Goal: Task Accomplishment & Management: Use online tool/utility

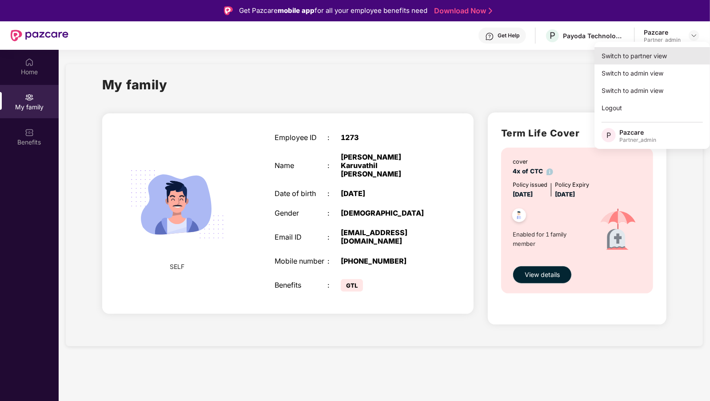
click at [611, 55] on div "Switch to partner view" at bounding box center [653, 55] width 116 height 17
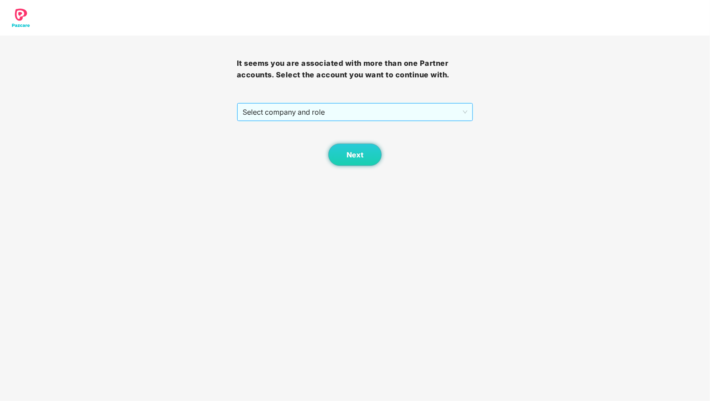
click at [302, 114] on span "Select company and role" at bounding box center [355, 112] width 225 height 17
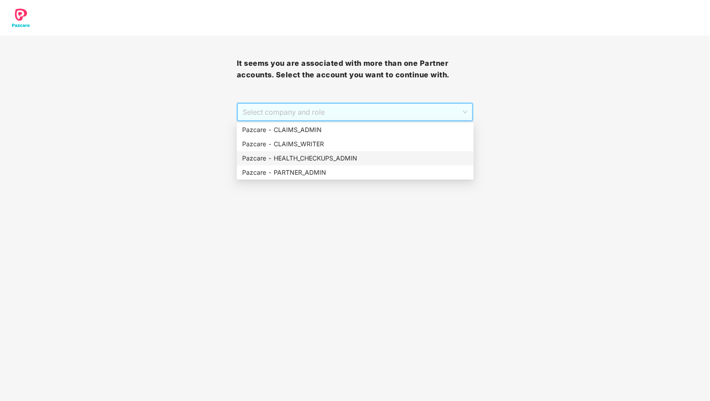
click at [296, 159] on div "Pazcare - HEALTH_CHECKUPS_ADMIN" at bounding box center [355, 158] width 226 height 10
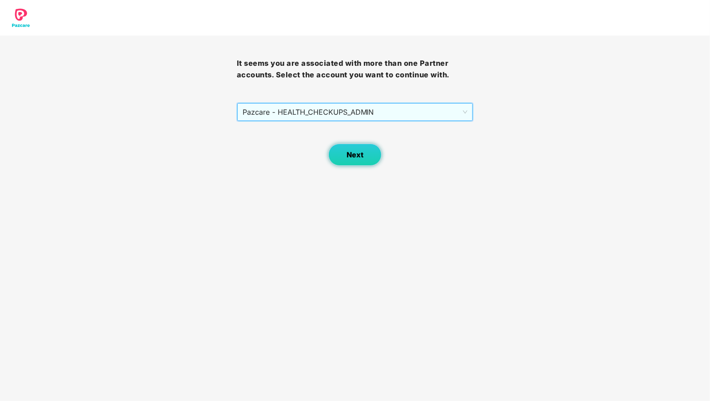
click at [365, 158] on button "Next" at bounding box center [354, 155] width 53 height 22
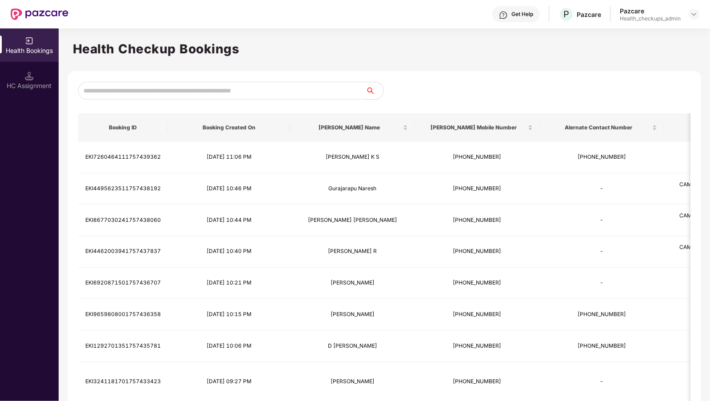
click at [156, 87] on input "text" at bounding box center [222, 91] width 288 height 18
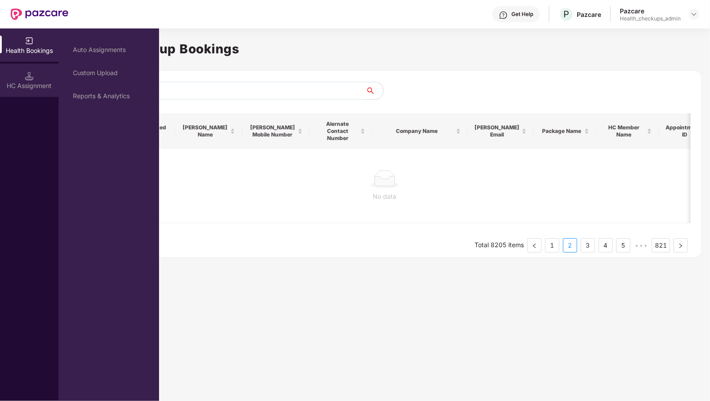
type input "*******"
click at [30, 79] on img at bounding box center [29, 76] width 9 height 9
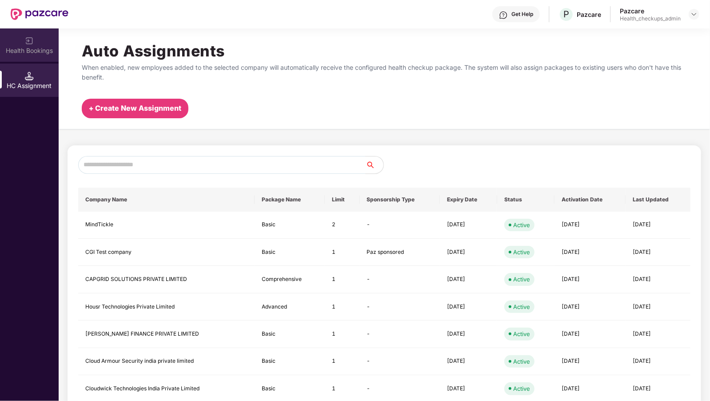
click at [29, 43] on img at bounding box center [29, 40] width 9 height 9
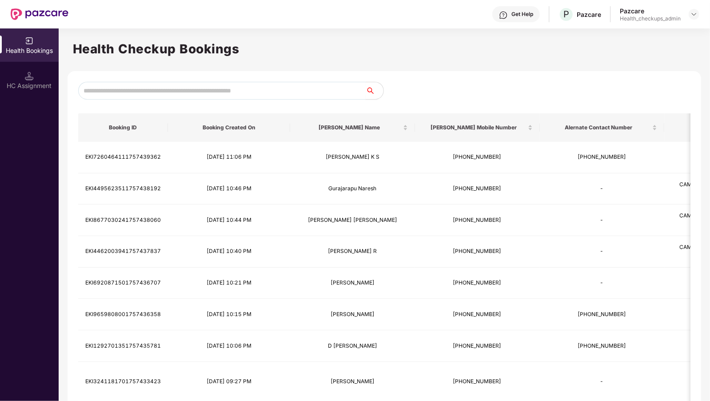
click at [145, 92] on input "text" at bounding box center [222, 91] width 288 height 18
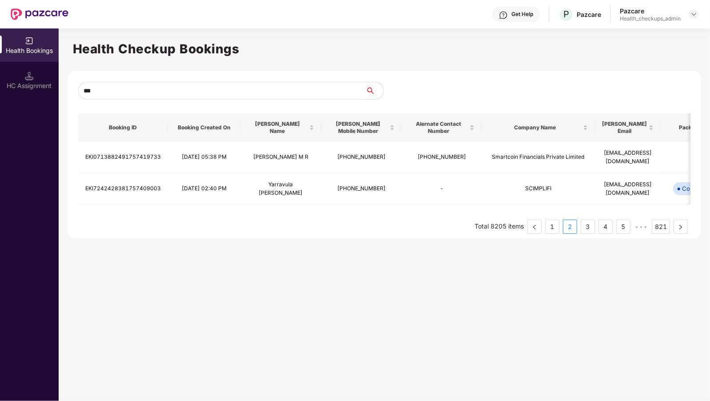
click at [96, 87] on input "***" at bounding box center [222, 91] width 288 height 18
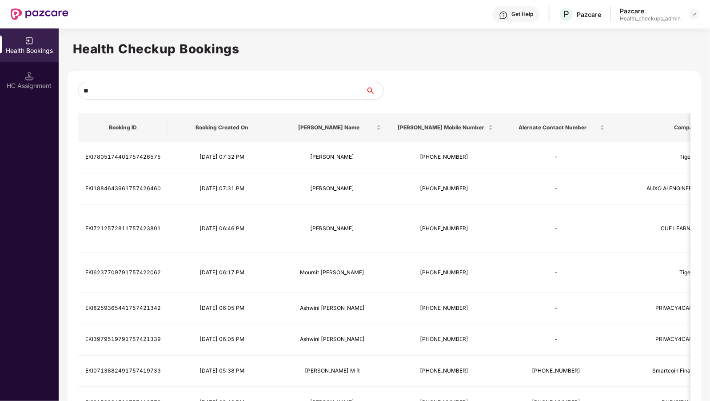
type input "*"
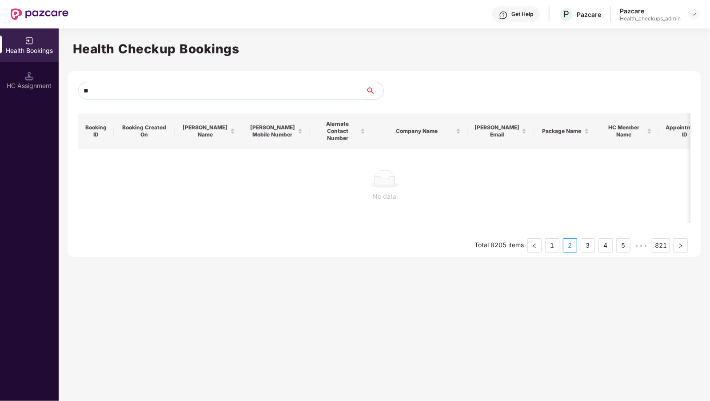
type input "*"
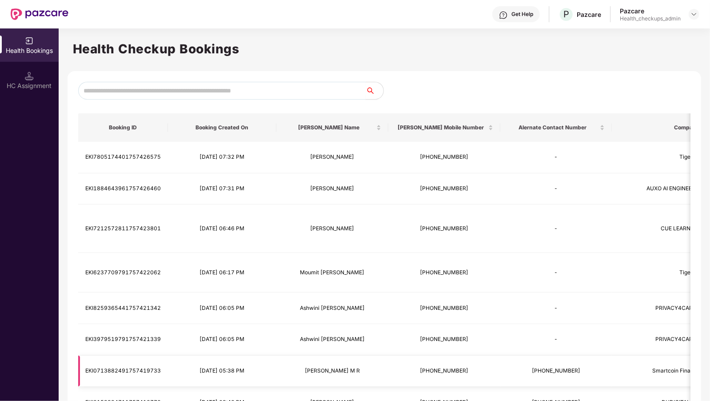
scroll to position [79, 0]
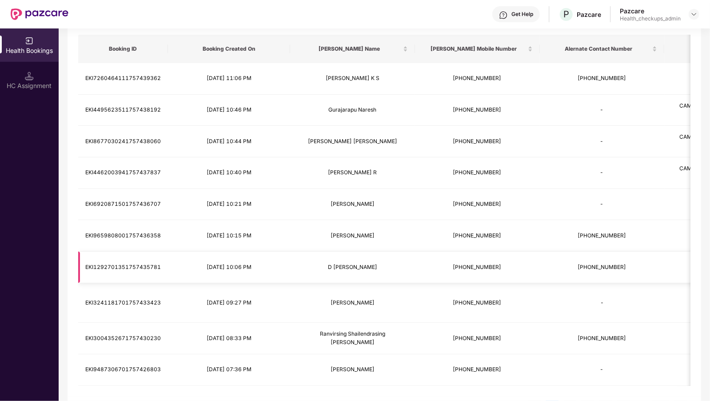
scroll to position [0, 0]
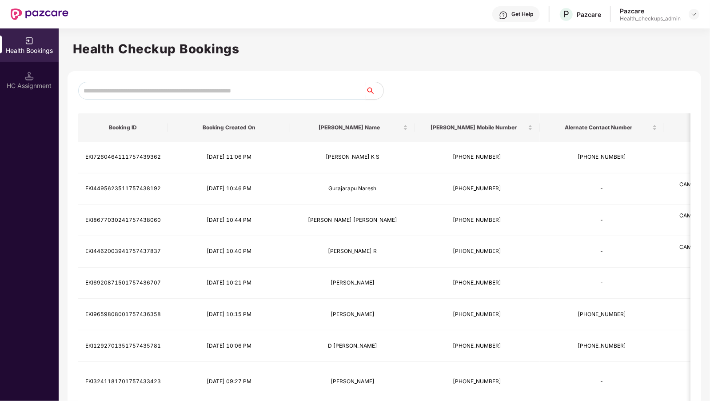
click at [201, 89] on input "text" at bounding box center [222, 91] width 288 height 18
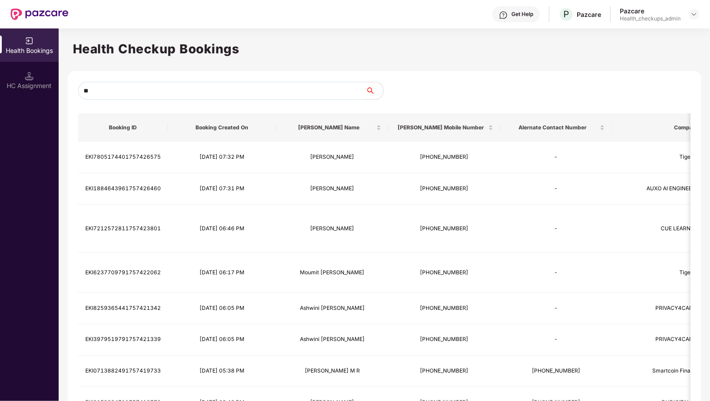
type input "*"
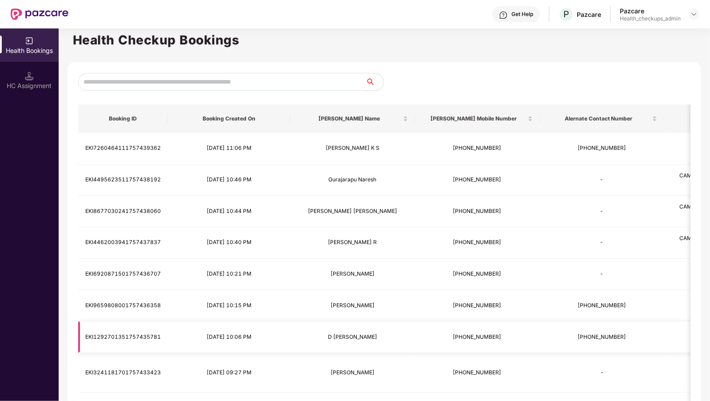
scroll to position [0, 0]
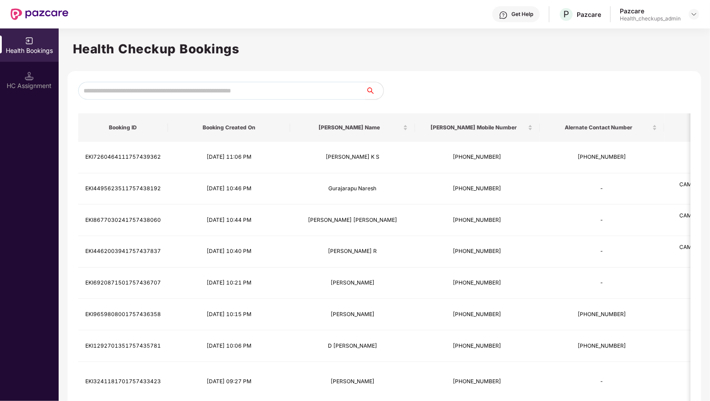
click at [204, 85] on input "text" at bounding box center [222, 91] width 288 height 18
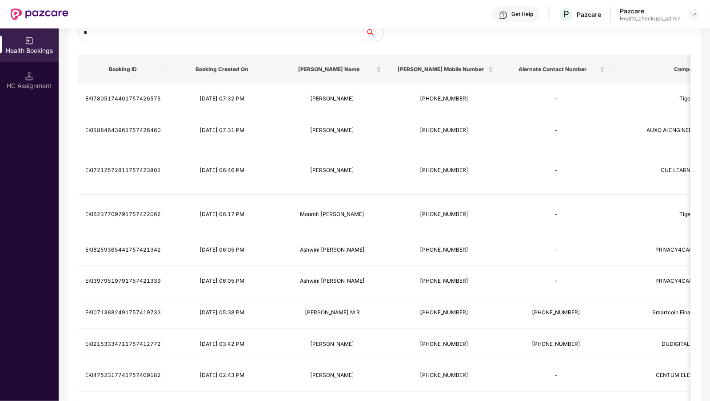
scroll to position [79, 0]
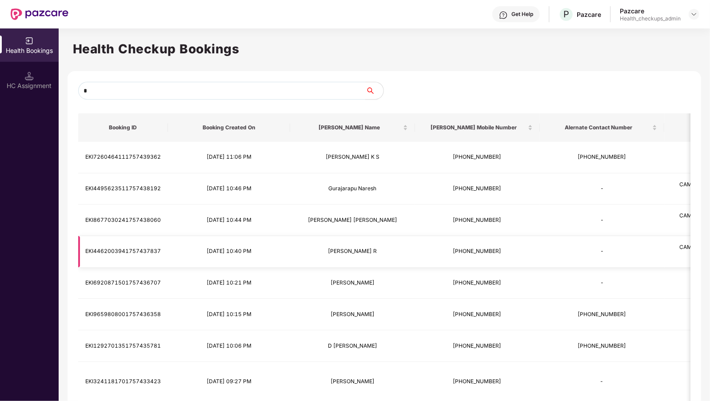
scroll to position [87, 0]
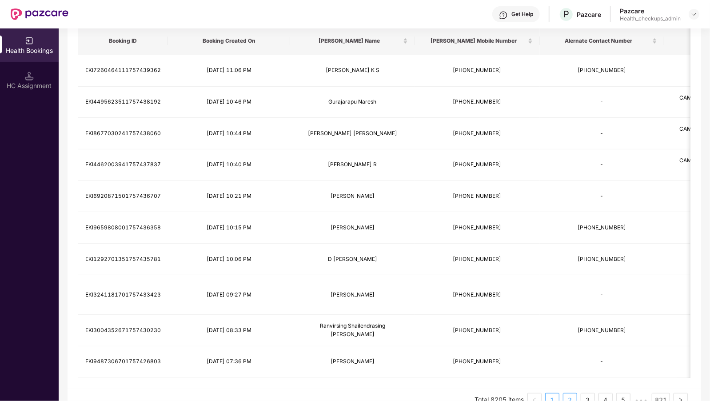
click at [571, 393] on link "2" at bounding box center [570, 399] width 13 height 13
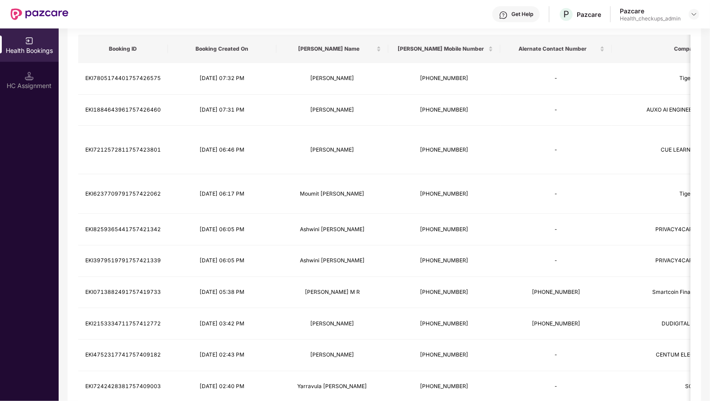
scroll to position [0, 0]
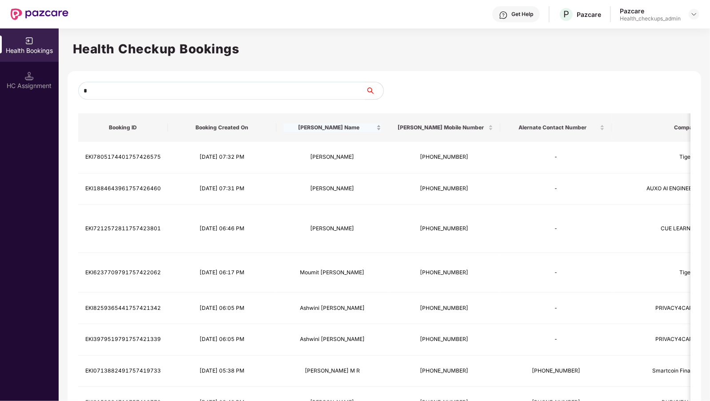
click at [324, 132] on div "[PERSON_NAME] Name" at bounding box center [333, 128] width 98 height 8
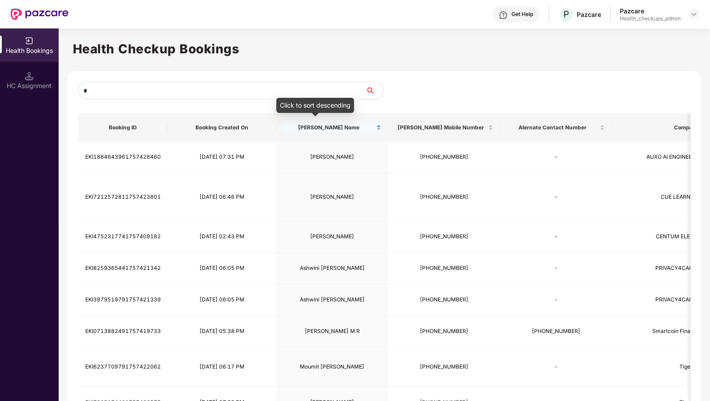
click at [335, 124] on span "[PERSON_NAME] Name" at bounding box center [329, 127] width 91 height 7
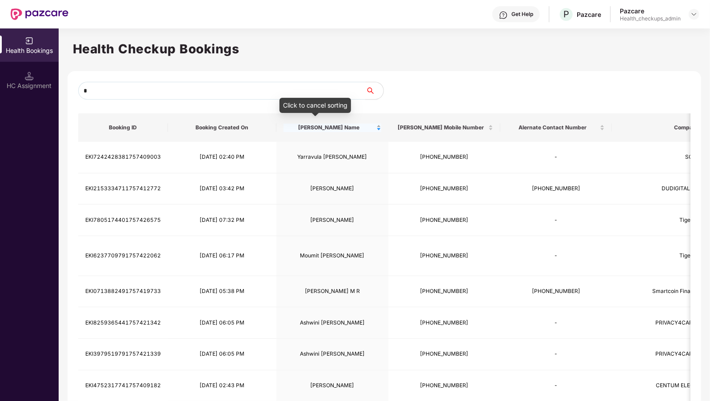
click at [335, 124] on span "[PERSON_NAME] Name" at bounding box center [329, 127] width 91 height 7
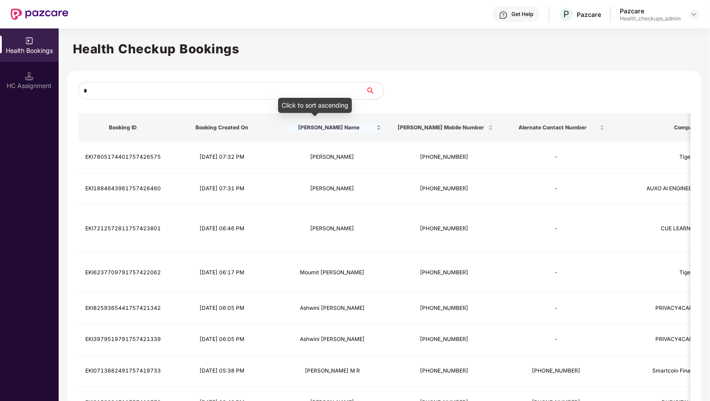
click at [335, 124] on span "[PERSON_NAME] Name" at bounding box center [329, 127] width 91 height 7
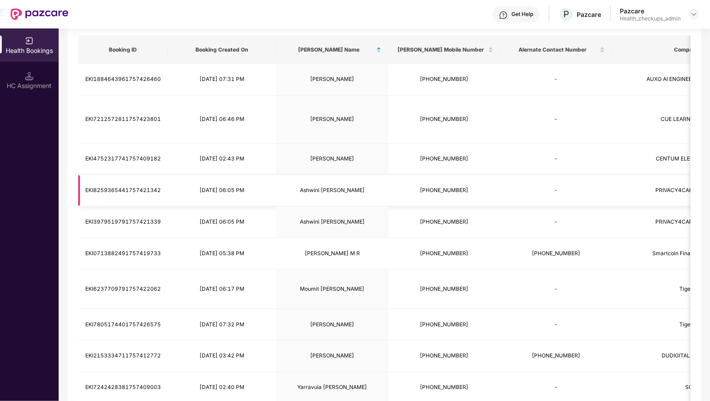
scroll to position [79, 0]
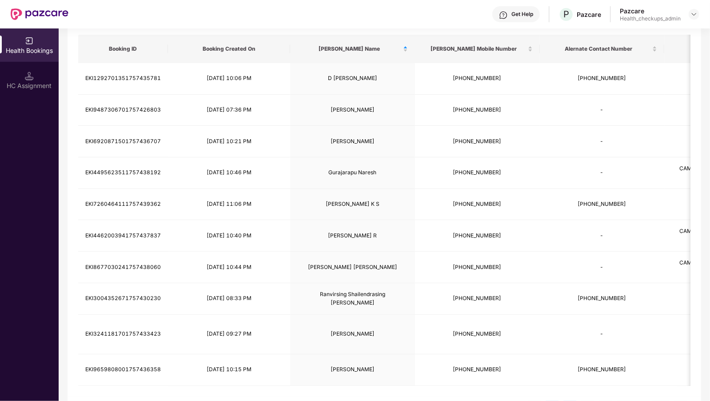
click at [569, 400] on link "2" at bounding box center [570, 407] width 13 height 13
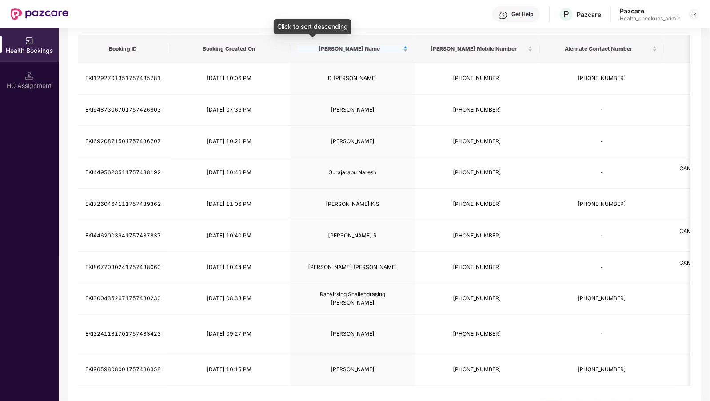
click at [297, 48] on span "[PERSON_NAME] Name" at bounding box center [349, 48] width 104 height 7
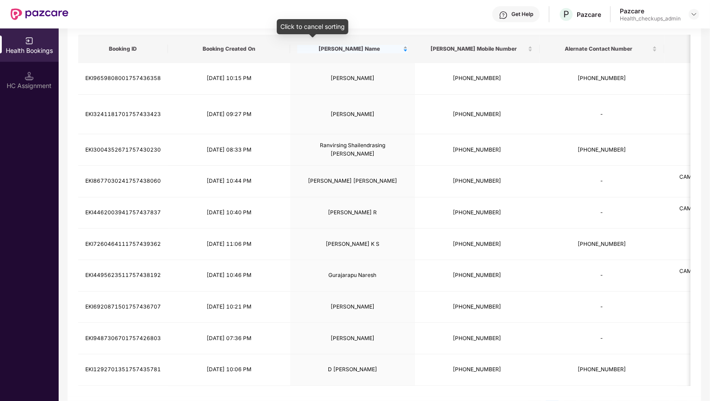
click at [297, 48] on span "[PERSON_NAME] Name" at bounding box center [349, 48] width 104 height 7
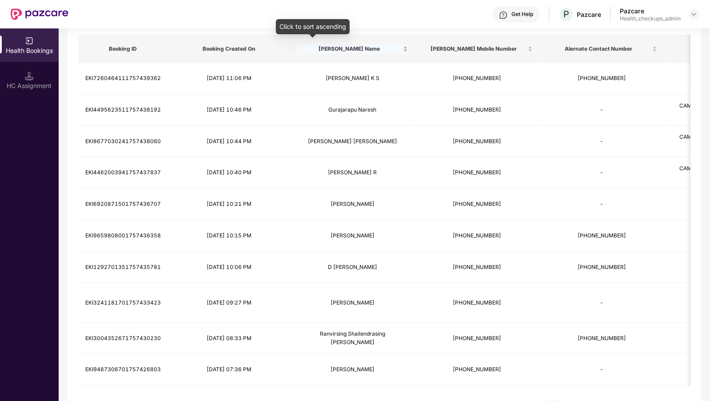
click at [297, 48] on span "[PERSON_NAME] Name" at bounding box center [349, 48] width 104 height 7
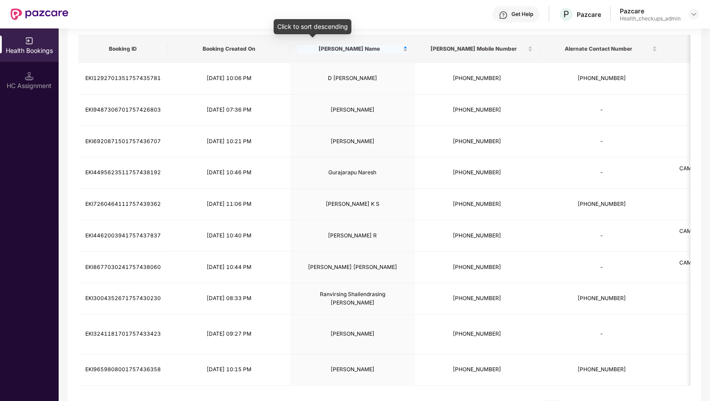
click at [297, 48] on span "[PERSON_NAME] Name" at bounding box center [349, 48] width 104 height 7
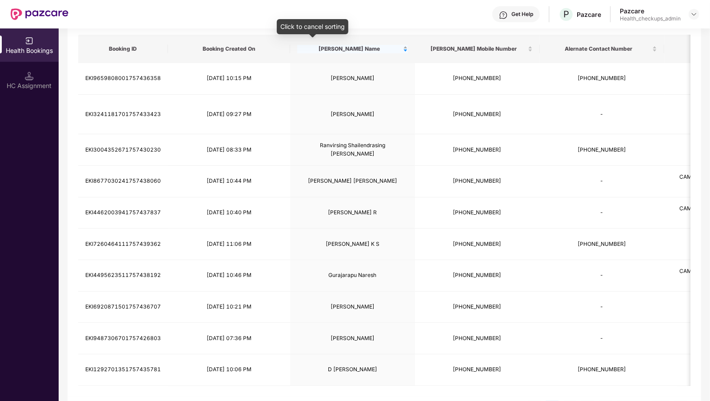
click at [297, 48] on span "[PERSON_NAME] Name" at bounding box center [349, 48] width 104 height 7
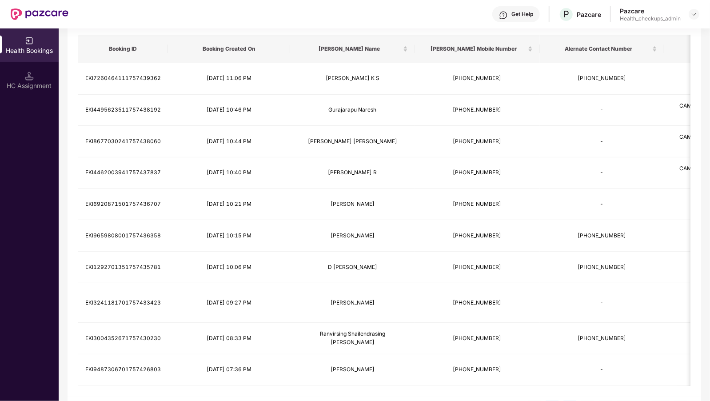
click at [573, 400] on link "2" at bounding box center [570, 407] width 13 height 13
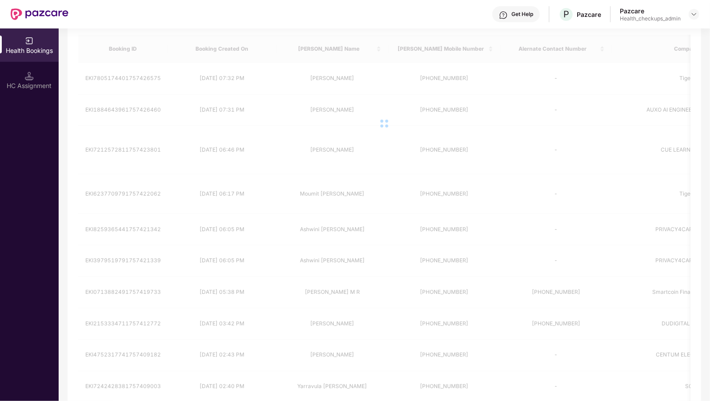
scroll to position [66, 0]
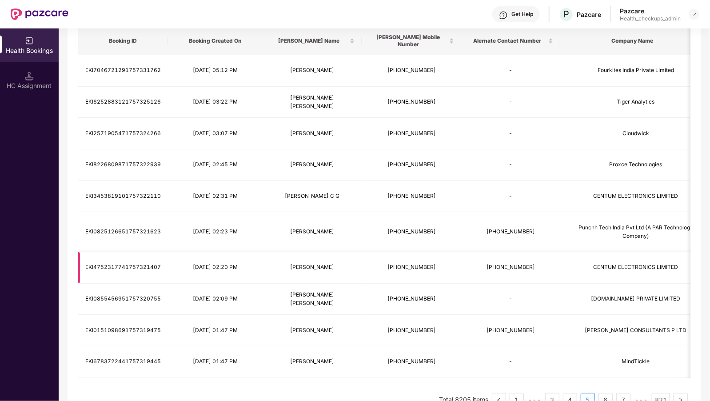
scroll to position [0, 0]
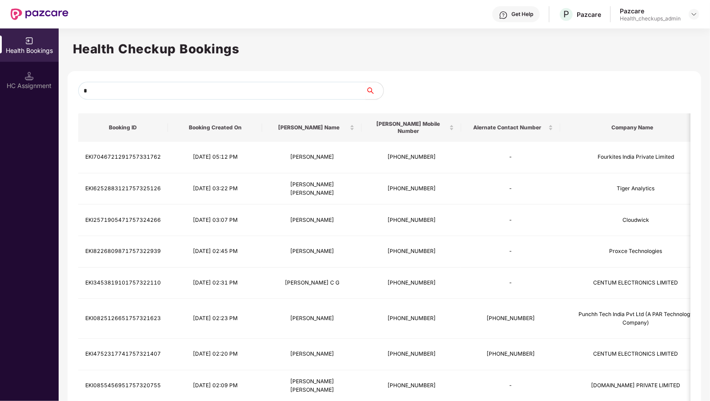
click at [107, 87] on input "*" at bounding box center [222, 91] width 288 height 18
click at [104, 92] on input "*" at bounding box center [222, 91] width 288 height 18
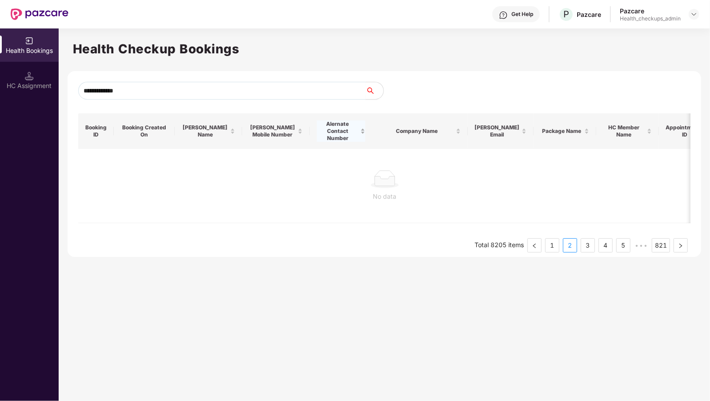
type input "**********"
click at [119, 92] on input "**********" at bounding box center [222, 91] width 288 height 18
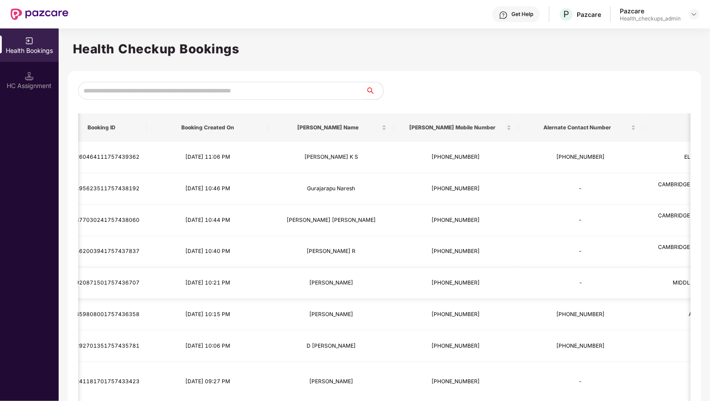
scroll to position [87, 0]
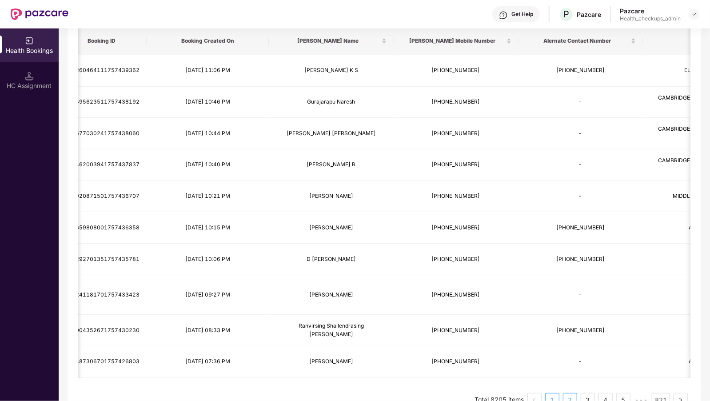
click at [577, 393] on link "2" at bounding box center [570, 399] width 13 height 13
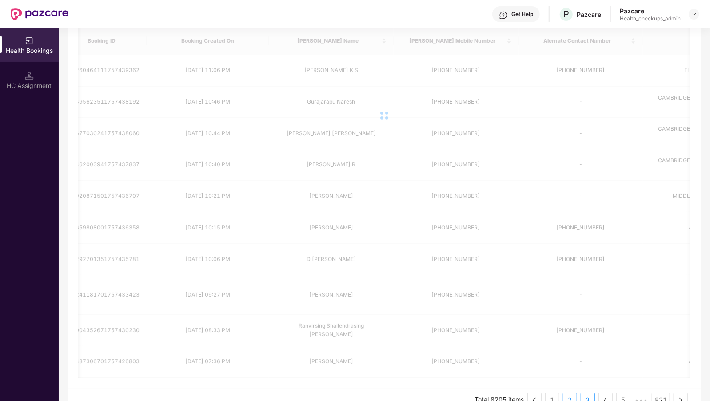
scroll to position [79, 0]
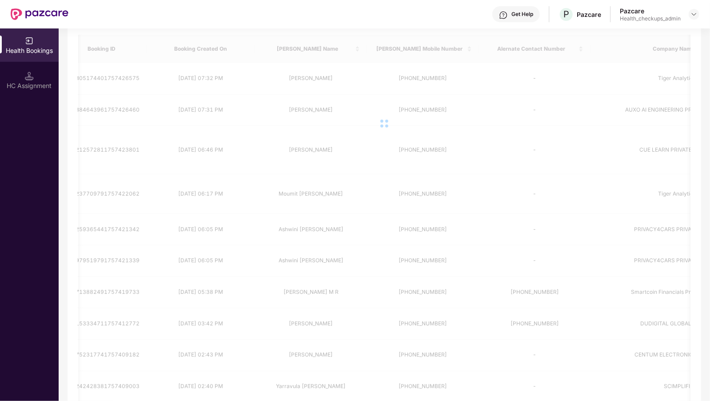
scroll to position [66, 0]
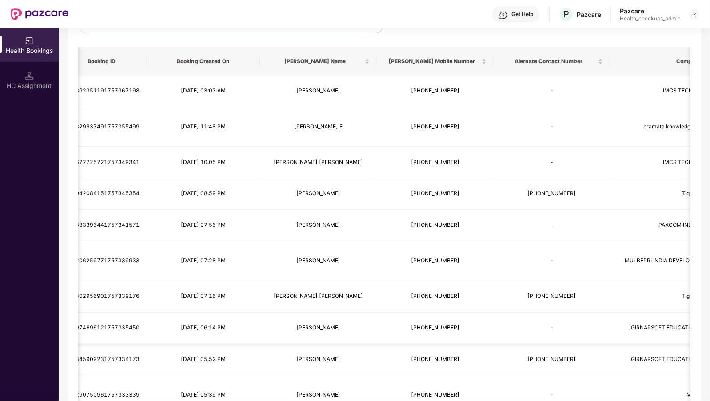
scroll to position [83, 0]
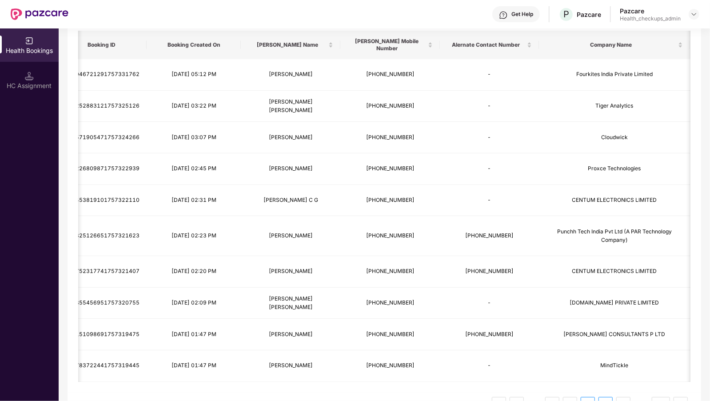
click at [601, 397] on link "6" at bounding box center [605, 403] width 13 height 13
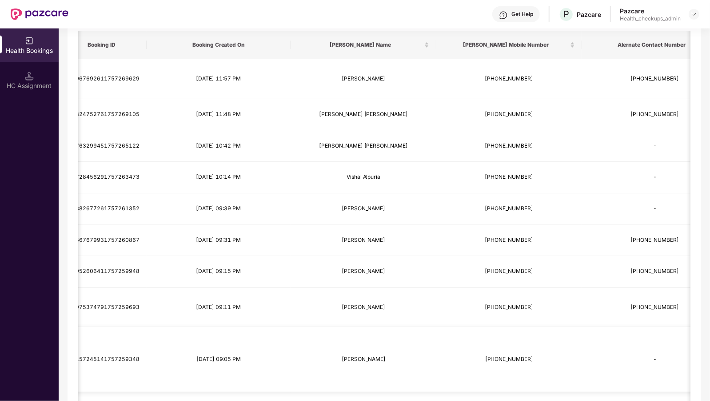
scroll to position [96, 0]
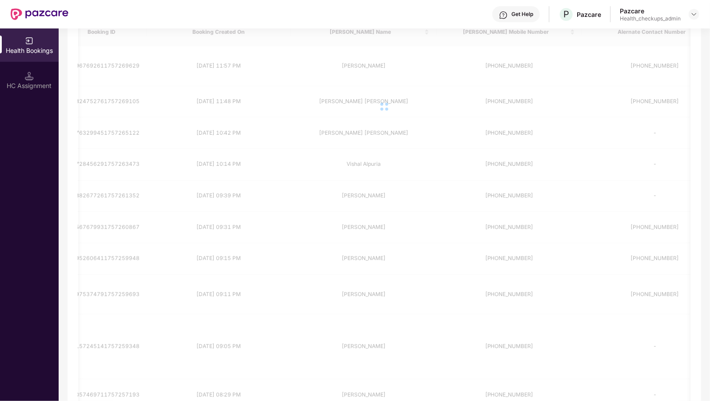
scroll to position [71, 0]
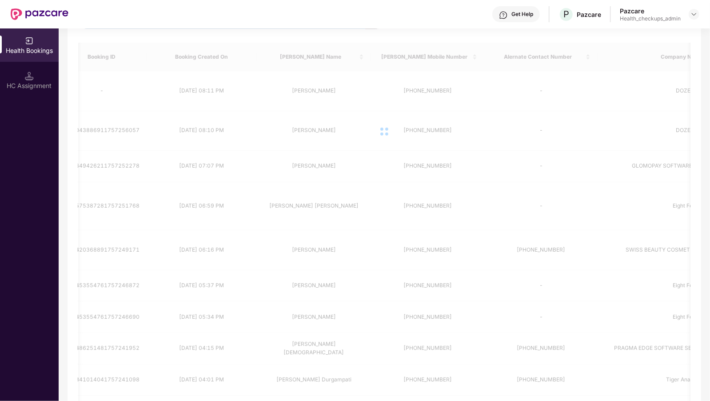
scroll to position [66, 0]
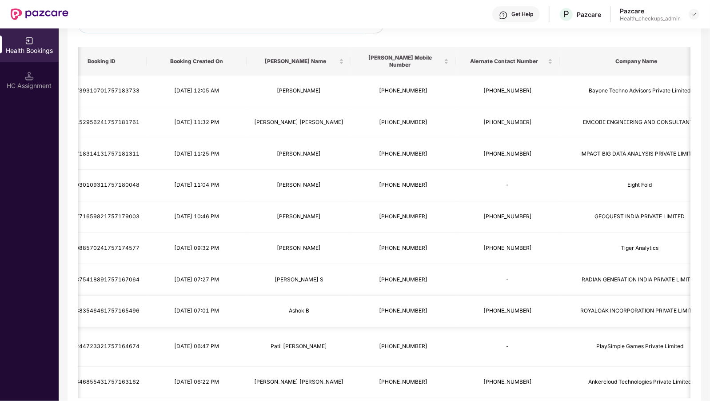
scroll to position [79, 0]
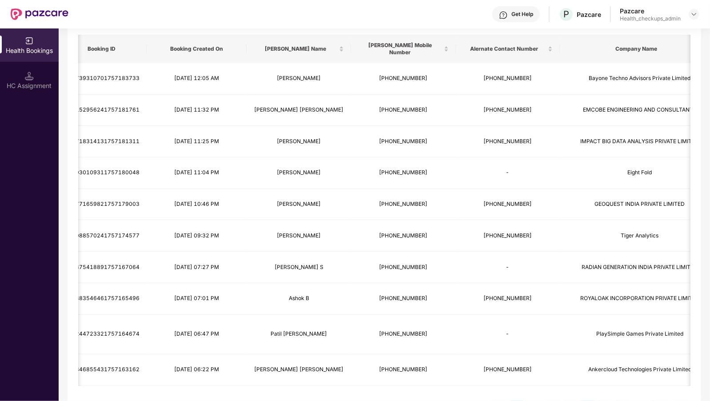
click at [516, 400] on link "1" at bounding box center [516, 407] width 13 height 13
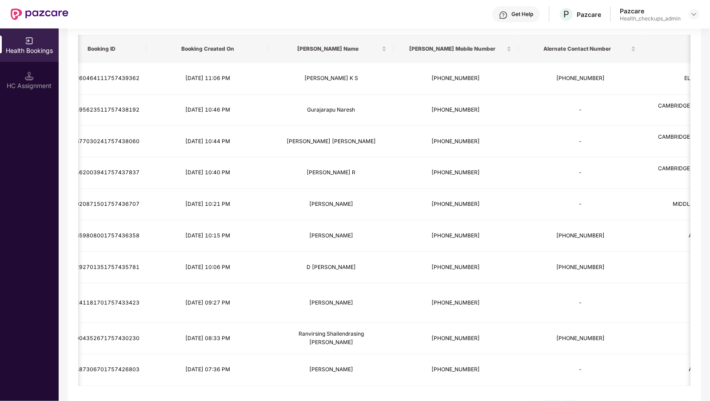
click at [567, 400] on link "2" at bounding box center [570, 407] width 13 height 13
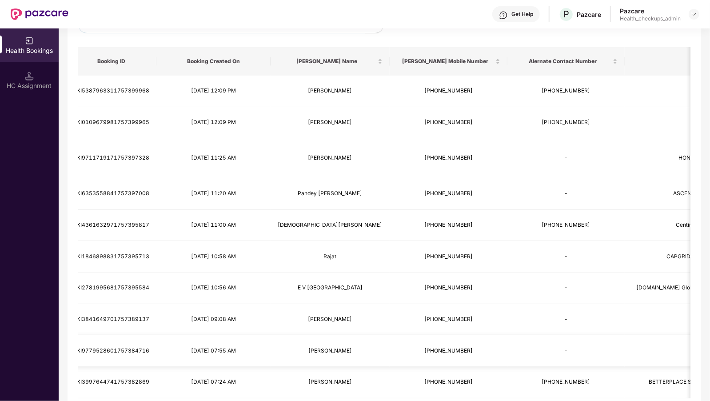
scroll to position [0, 0]
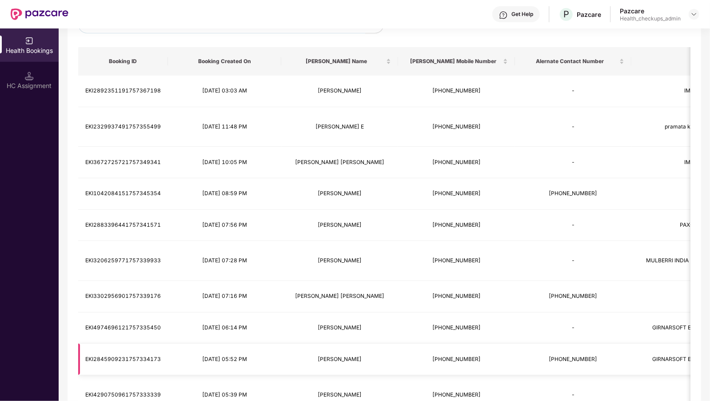
scroll to position [83, 0]
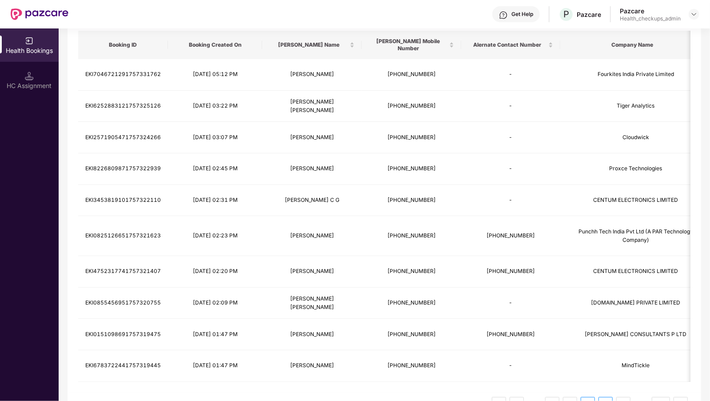
click at [605, 397] on link "6" at bounding box center [605, 403] width 13 height 13
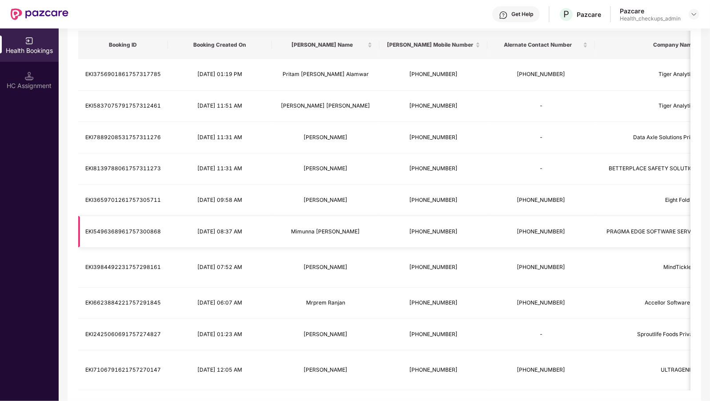
scroll to position [87, 0]
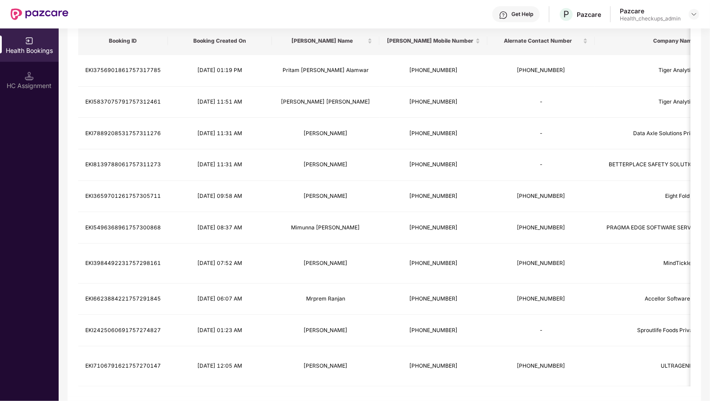
click at [603, 400] on link "7" at bounding box center [605, 408] width 13 height 13
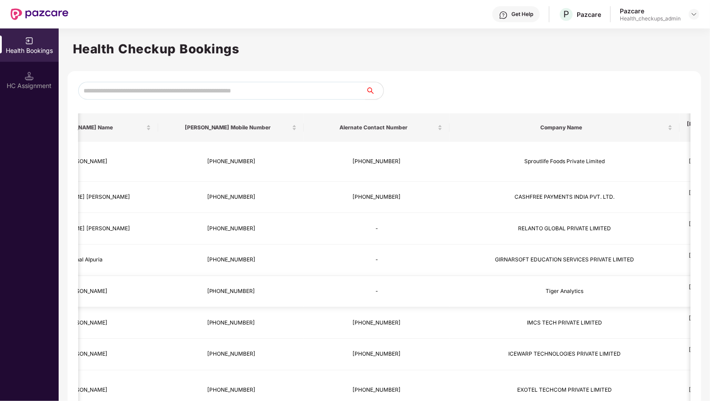
scroll to position [96, 0]
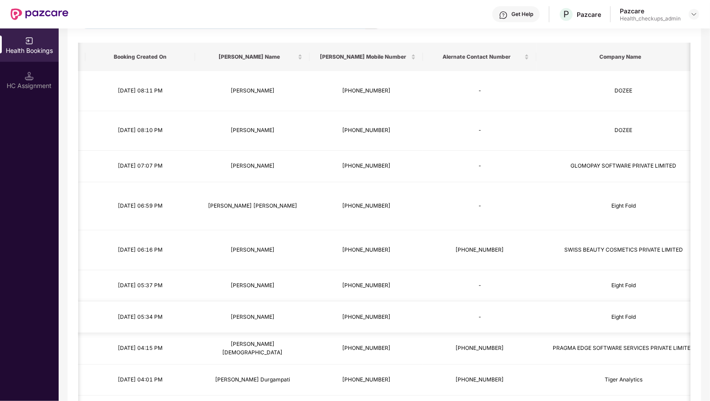
scroll to position [0, 81]
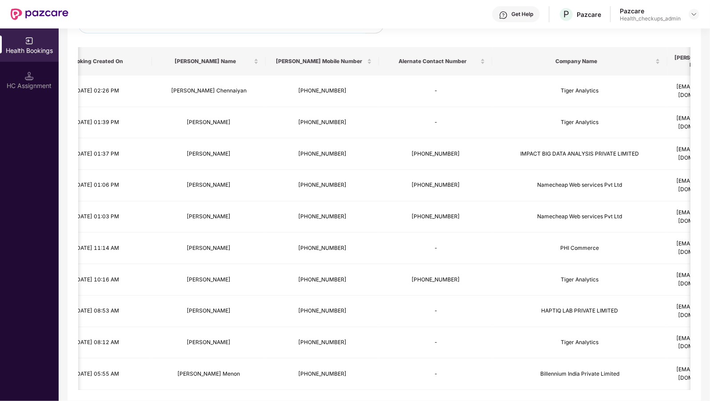
scroll to position [0, 0]
